Goal: Information Seeking & Learning: Learn about a topic

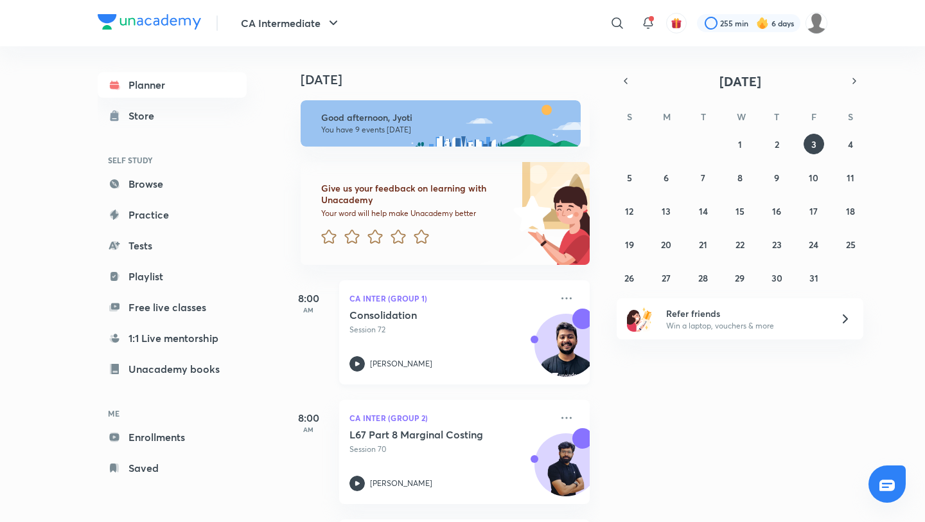
click at [450, 324] on p "Session 72" at bounding box center [451, 330] width 202 height 12
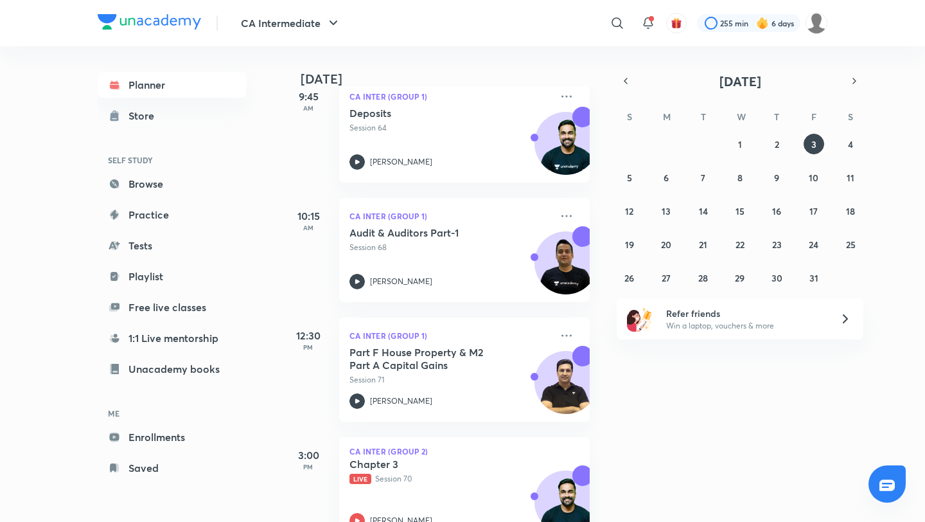
scroll to position [794, 0]
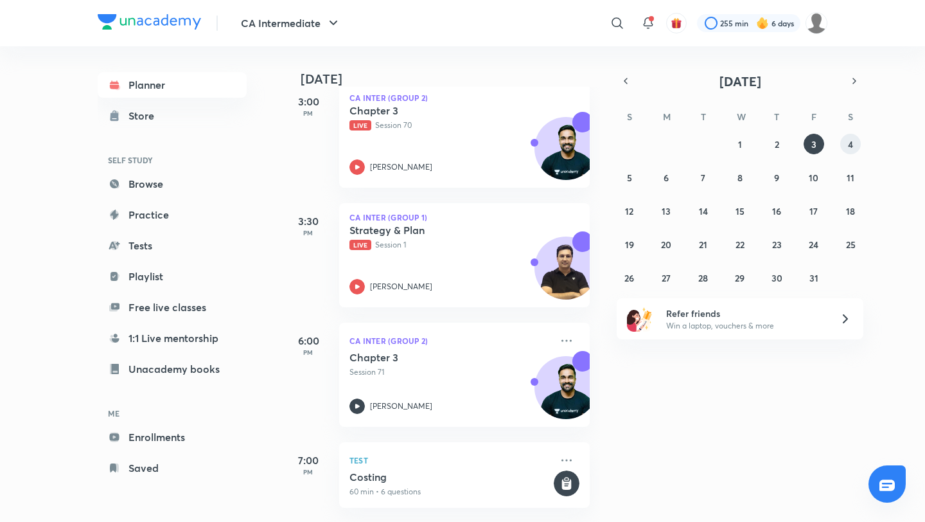
click at [852, 145] on abbr "4" at bounding box center [850, 144] width 5 height 12
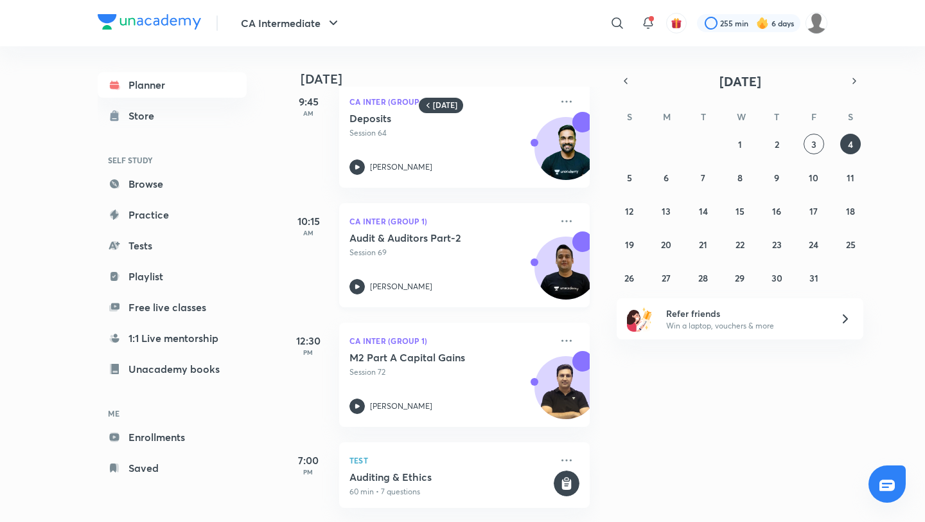
scroll to position [0, 0]
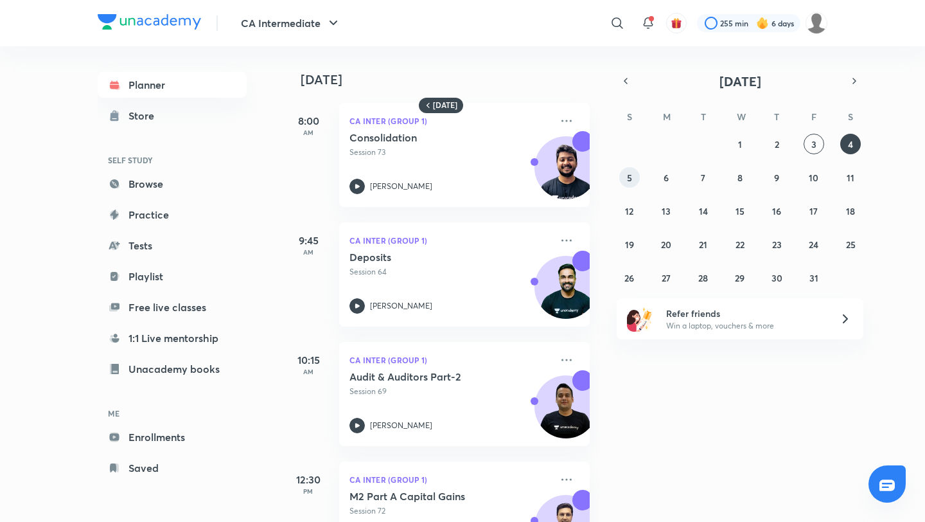
click at [627, 185] on button "5" at bounding box center [629, 177] width 21 height 21
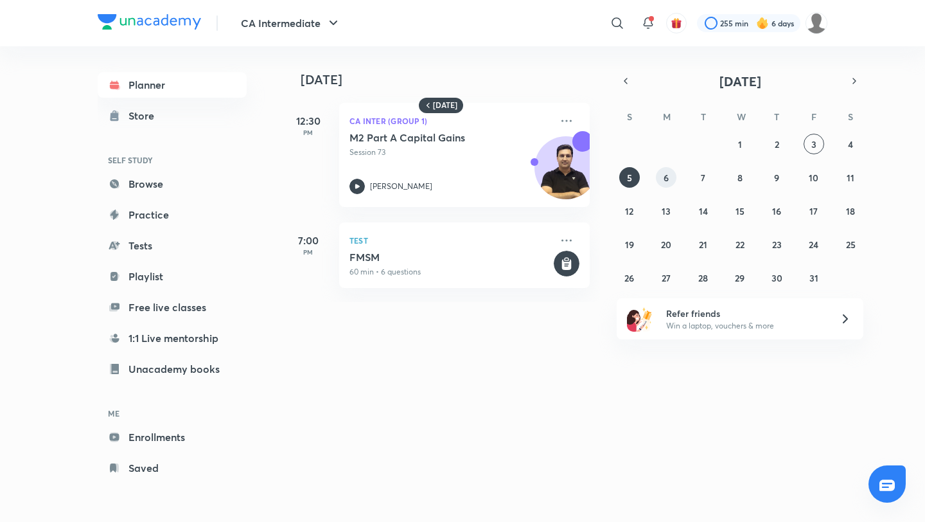
click at [665, 181] on abbr "6" at bounding box center [666, 178] width 5 height 12
